Goal: Task Accomplishment & Management: Manage account settings

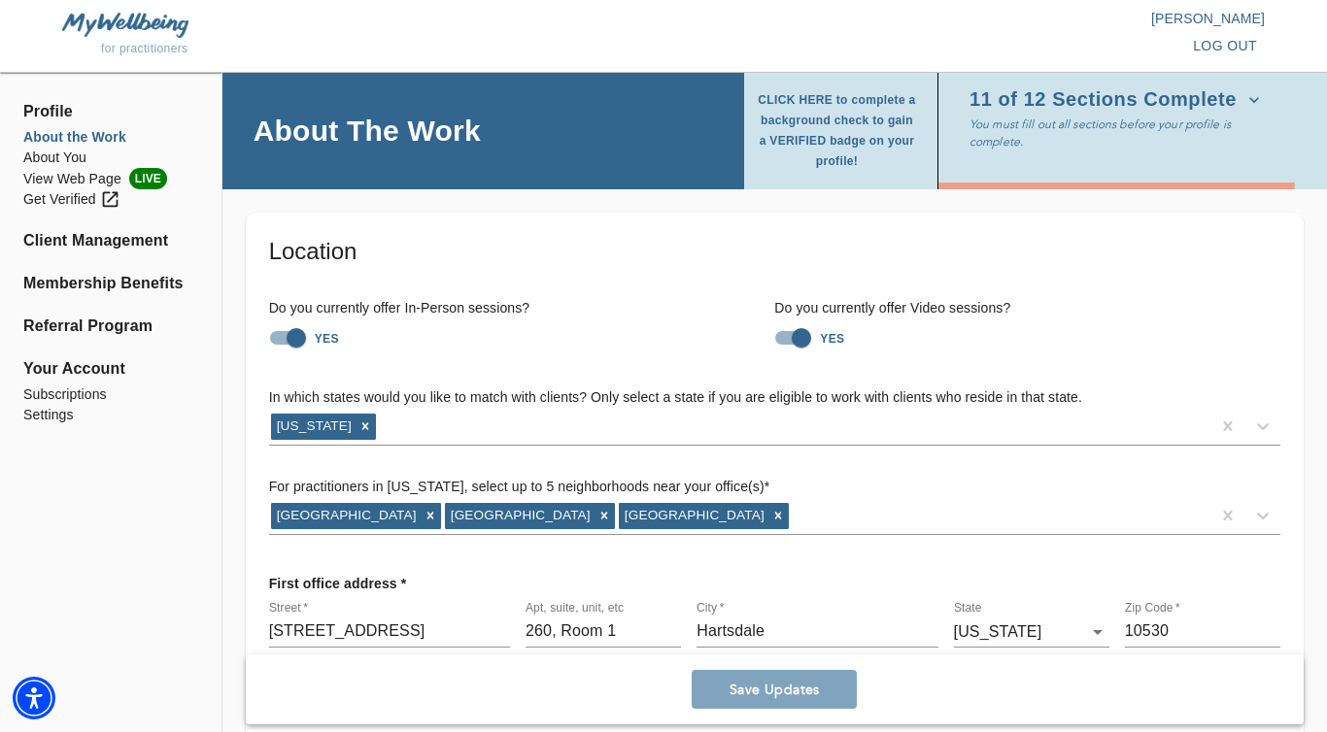
scroll to position [899, 0]
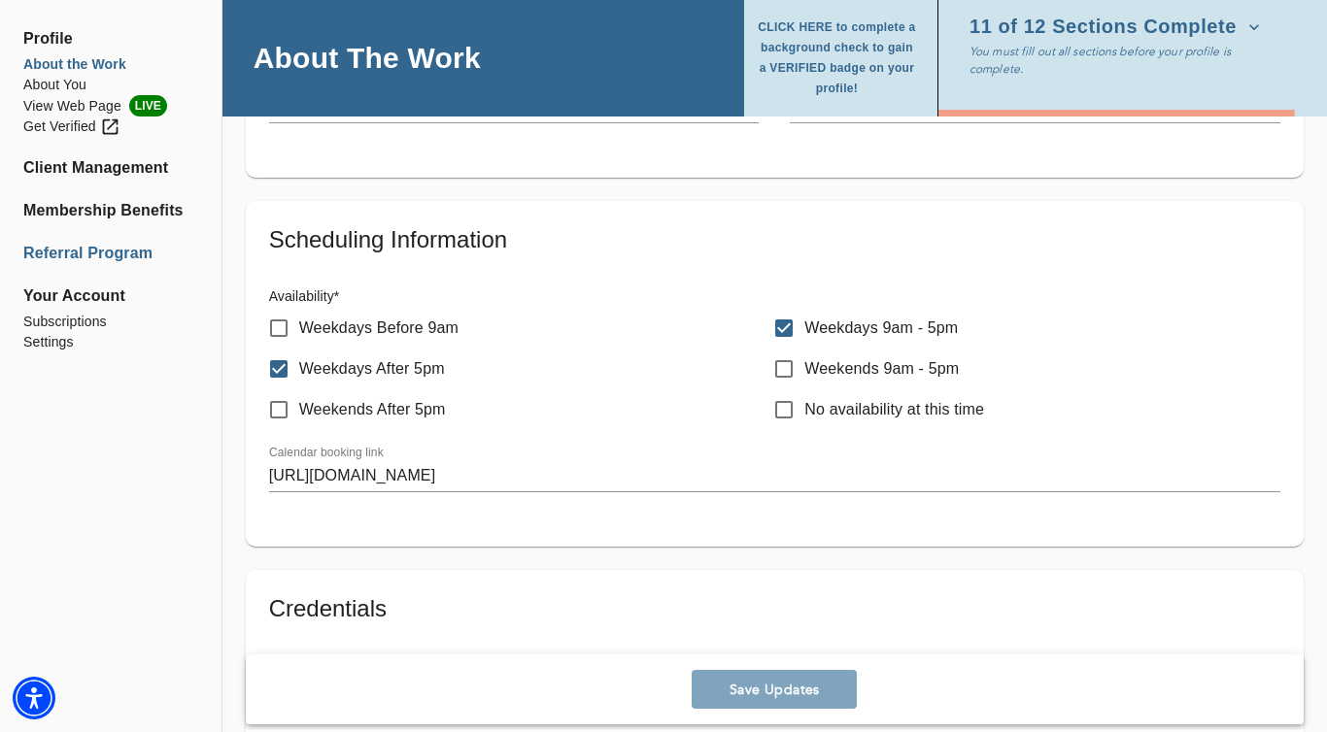
click at [84, 260] on li "Referral Program" at bounding box center [110, 253] width 175 height 23
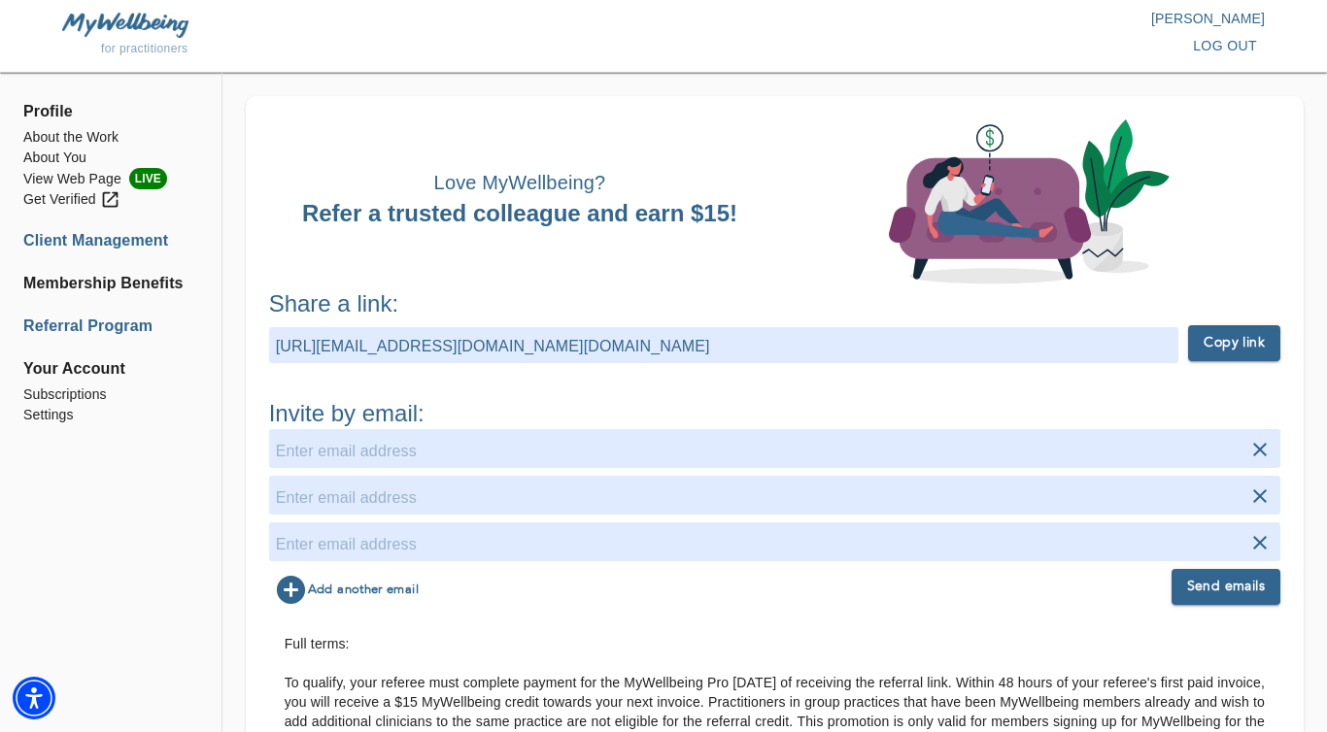
click at [85, 240] on li "Client Management" at bounding box center [110, 240] width 175 height 23
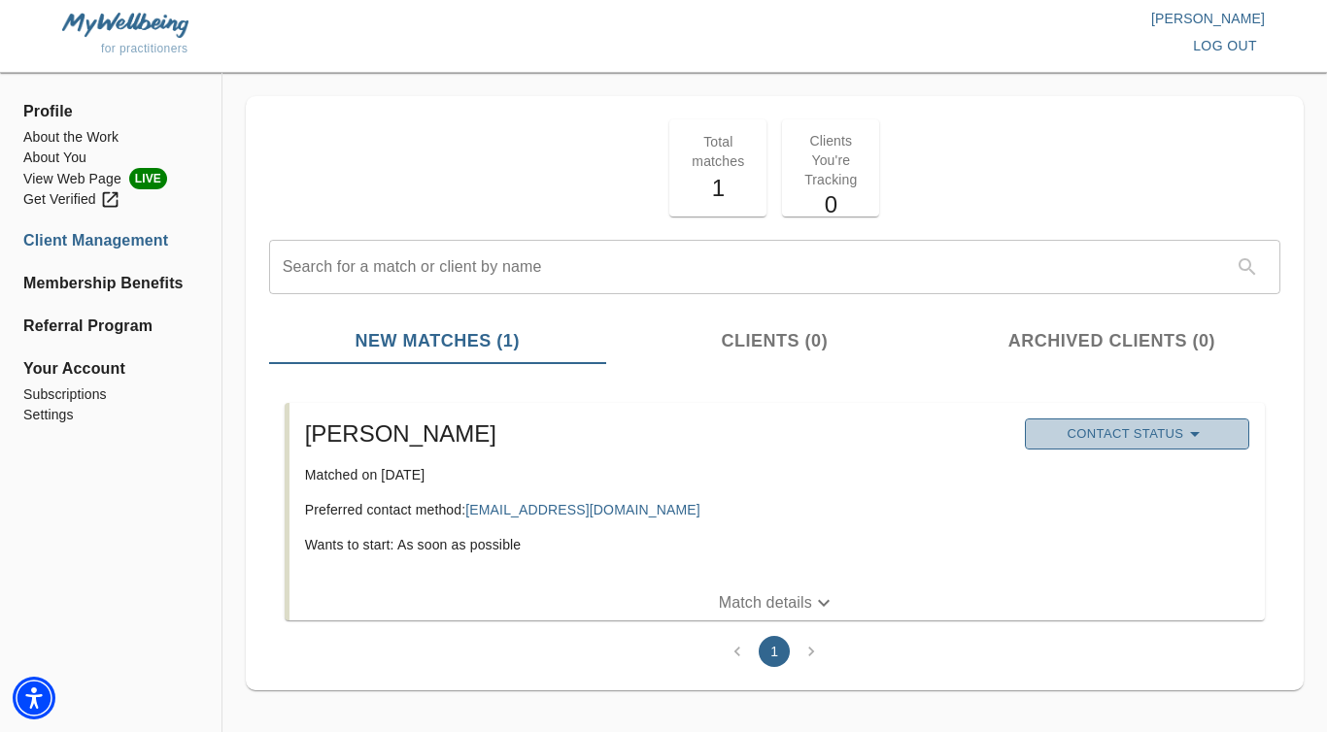
click at [1104, 429] on span "Contact Status" at bounding box center [1136, 434] width 205 height 23
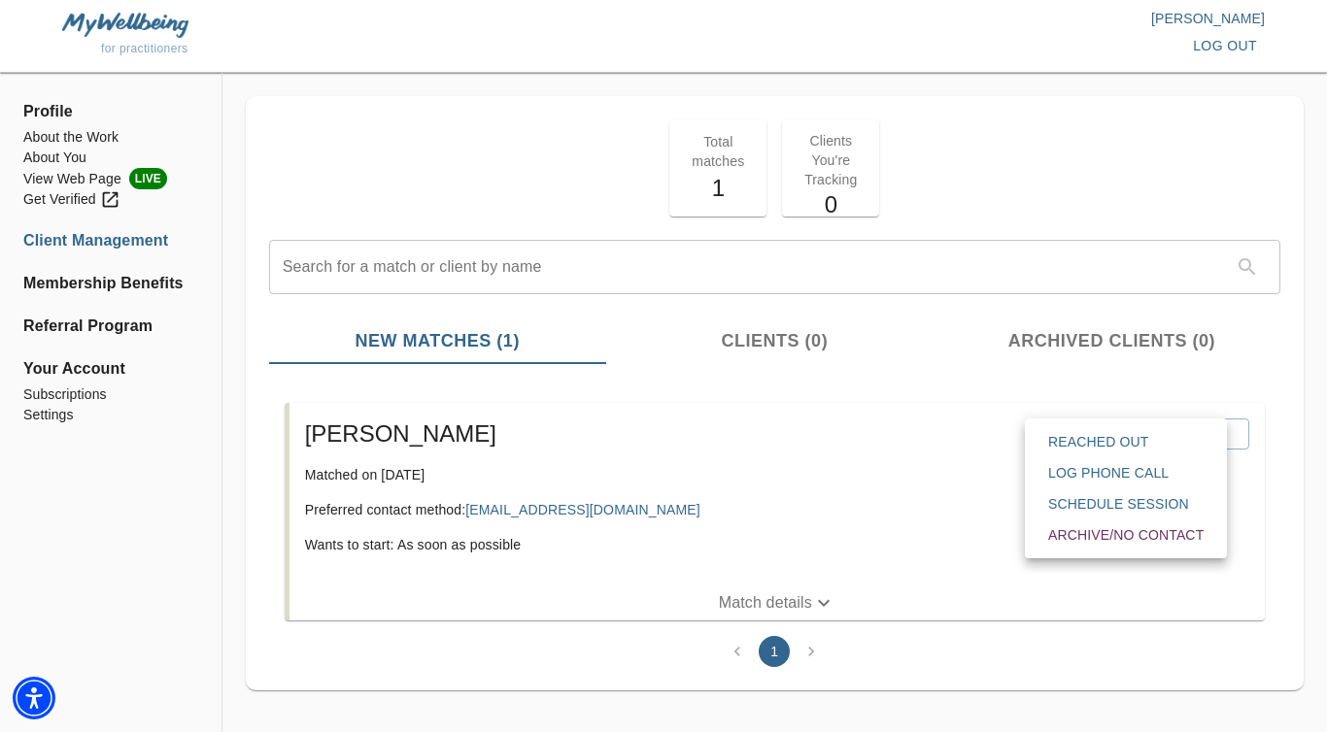
click at [1115, 538] on span "Archive/No contact" at bounding box center [1125, 534] width 155 height 19
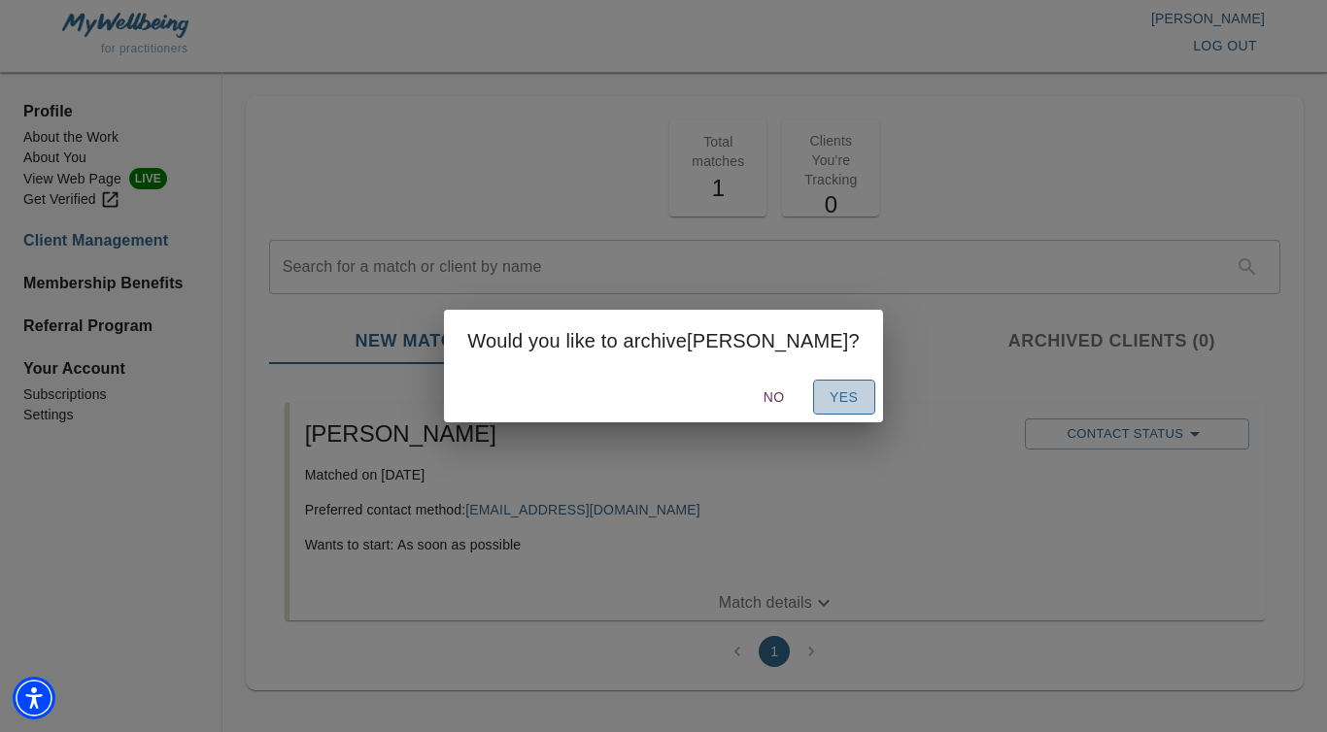
click at [828, 407] on span "Yes" at bounding box center [843, 398] width 31 height 24
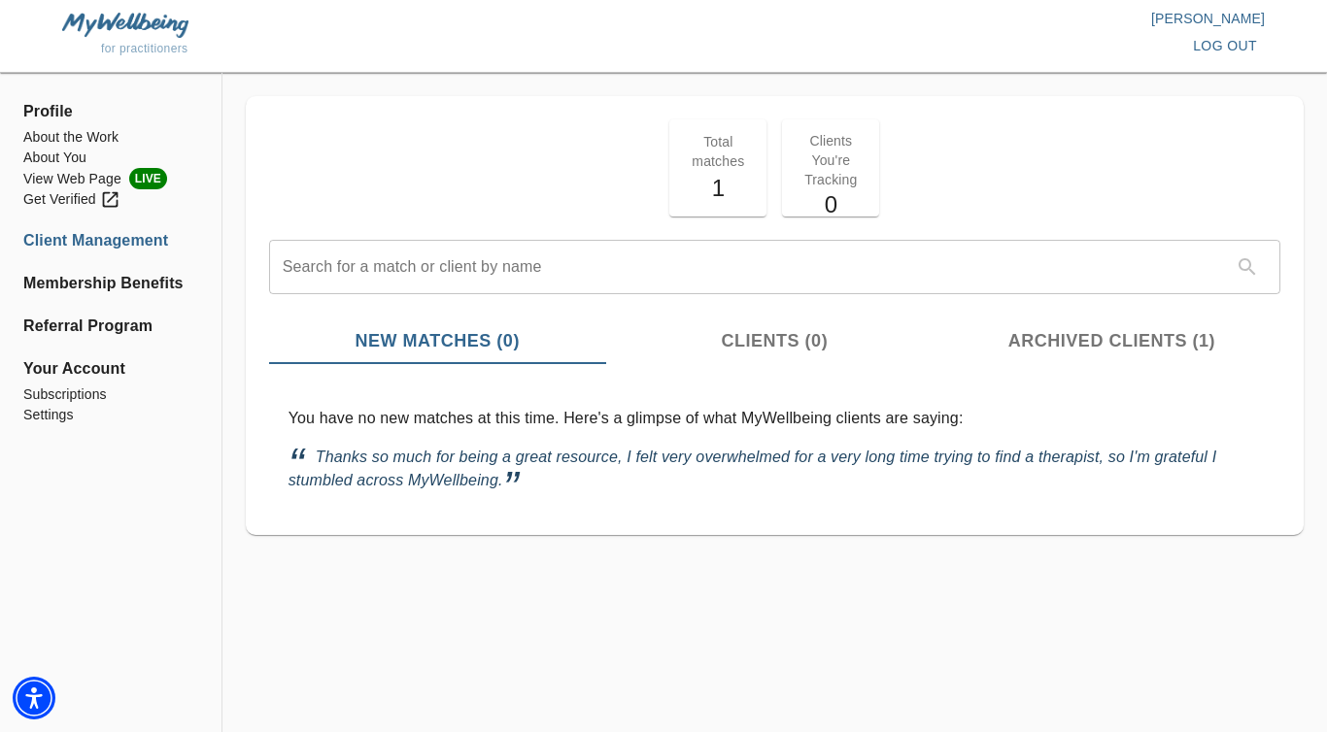
click at [67, 240] on li "Client Management" at bounding box center [110, 240] width 175 height 23
click at [67, 287] on li "Membership Benefits" at bounding box center [110, 283] width 175 height 23
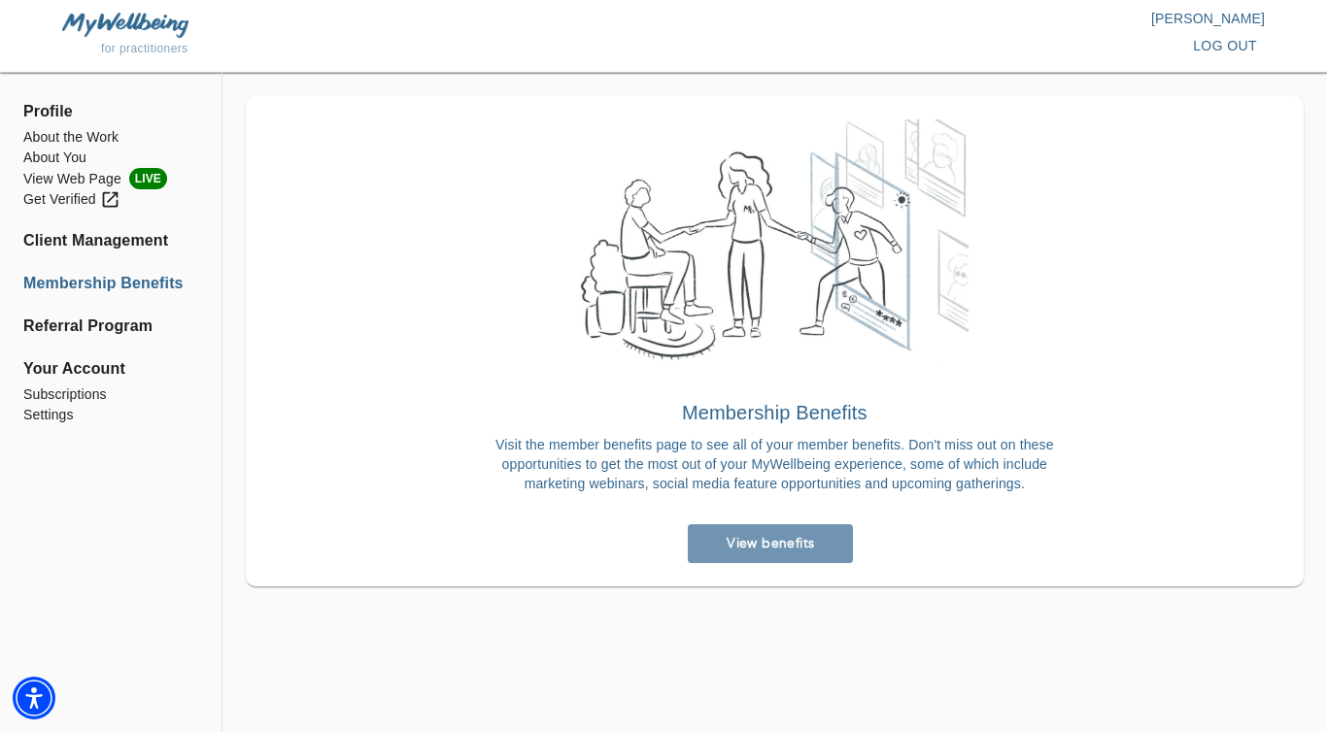
click at [734, 545] on span "View benefits" at bounding box center [770, 543] width 150 height 18
